Goal: Task Accomplishment & Management: Manage account settings

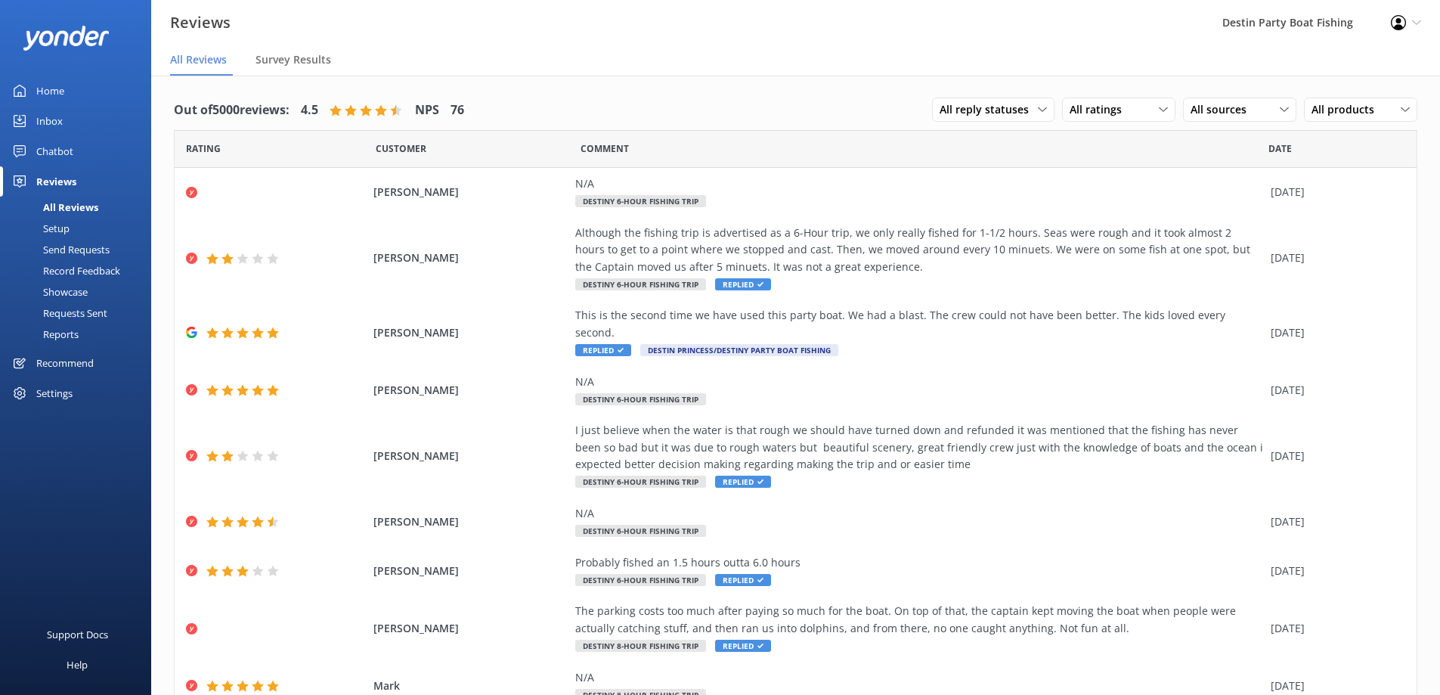
click at [45, 108] on div "Inbox" at bounding box center [49, 121] width 26 height 30
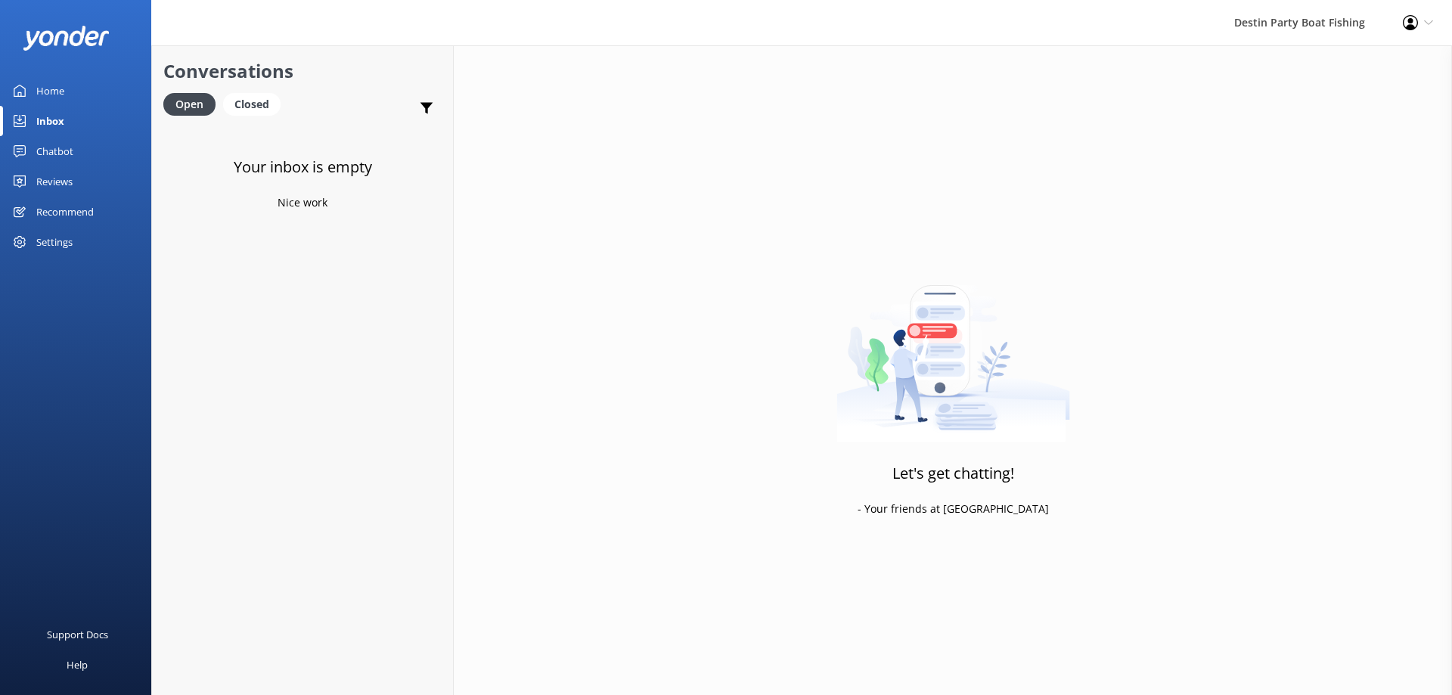
click at [52, 185] on div "Reviews" at bounding box center [54, 181] width 36 height 30
